Goal: Information Seeking & Learning: Learn about a topic

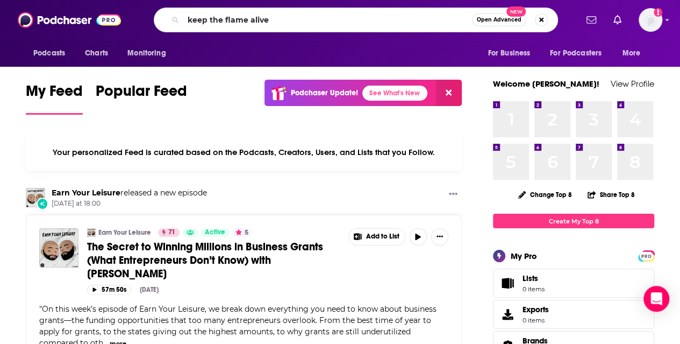
type input "keep the flame alive"
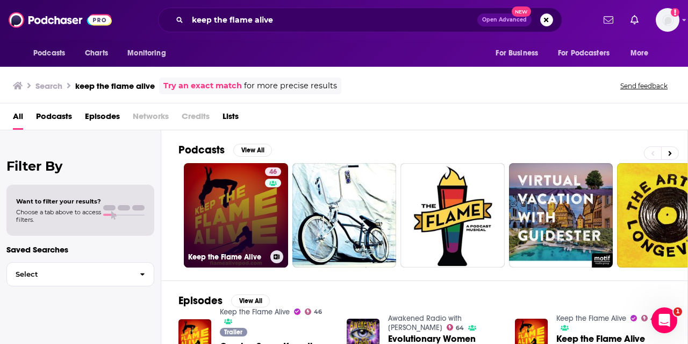
click at [251, 206] on link "46 Keep the Flame Alive" at bounding box center [236, 215] width 104 height 104
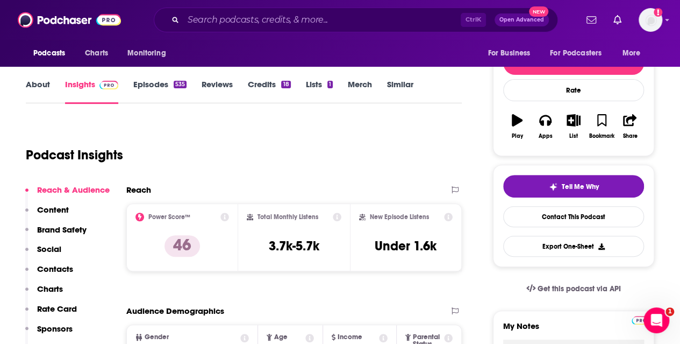
scroll to position [161, 0]
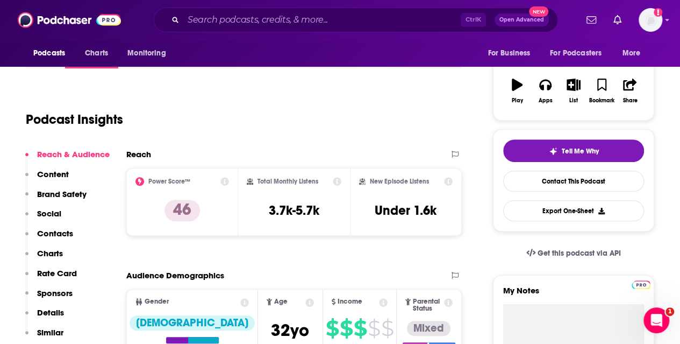
click at [447, 183] on icon at bounding box center [448, 181] width 9 height 9
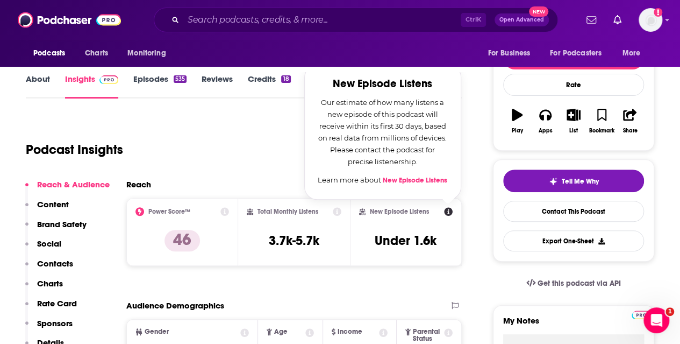
scroll to position [108, 0]
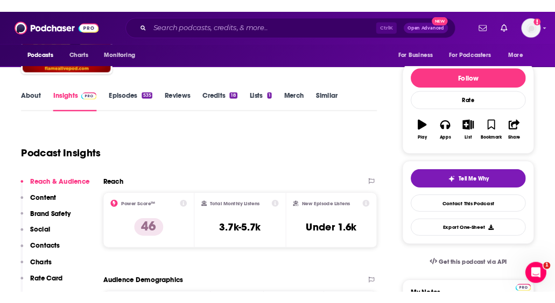
scroll to position [113, 0]
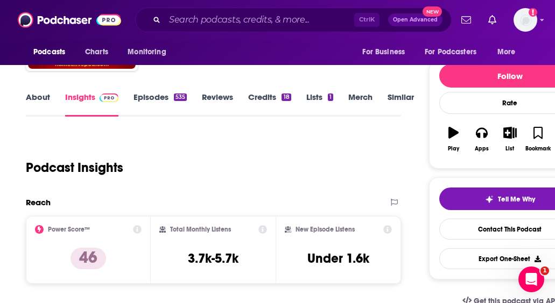
click at [385, 230] on icon at bounding box center [387, 229] width 9 height 9
